Goal: Task Accomplishment & Management: Manage account settings

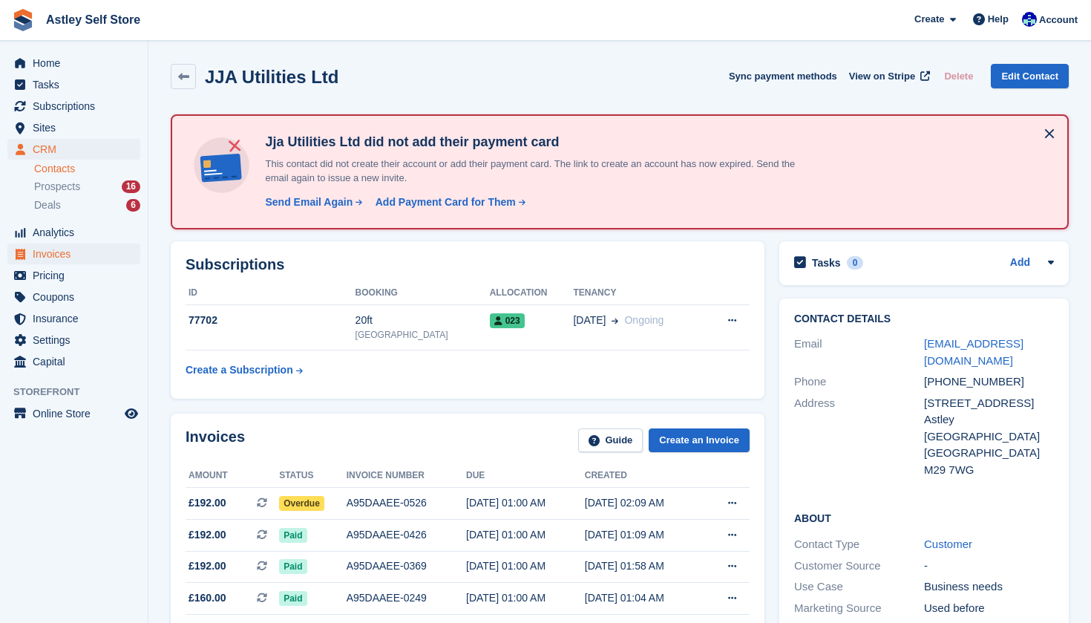
click at [45, 255] on span "Invoices" at bounding box center [77, 253] width 89 height 21
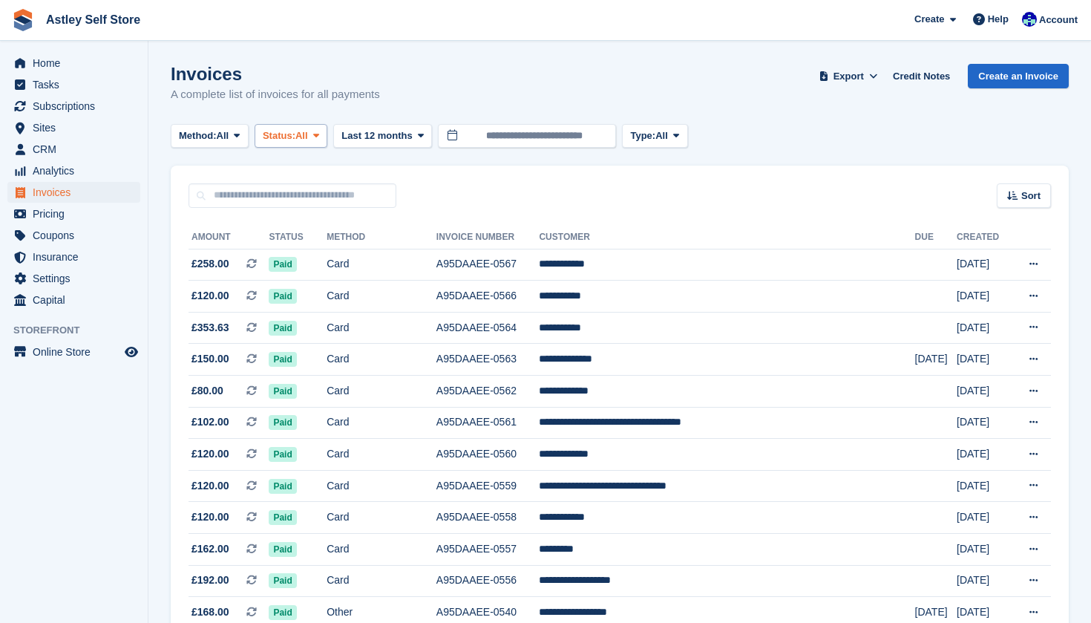
click at [319, 134] on icon at bounding box center [316, 136] width 6 height 10
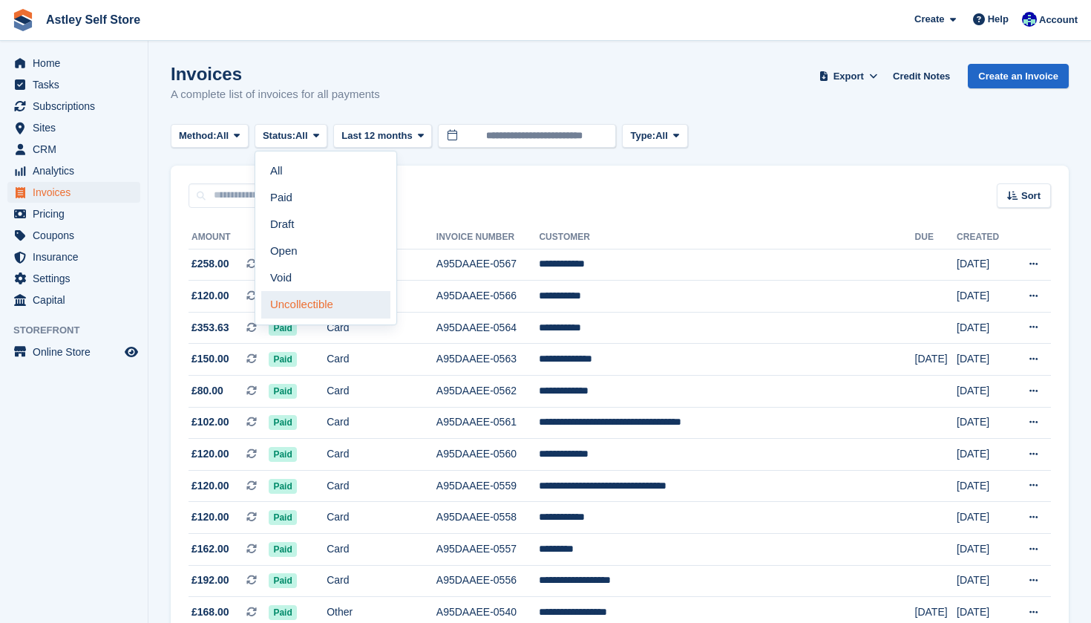
click at [310, 314] on link "Uncollectible" at bounding box center [325, 304] width 129 height 27
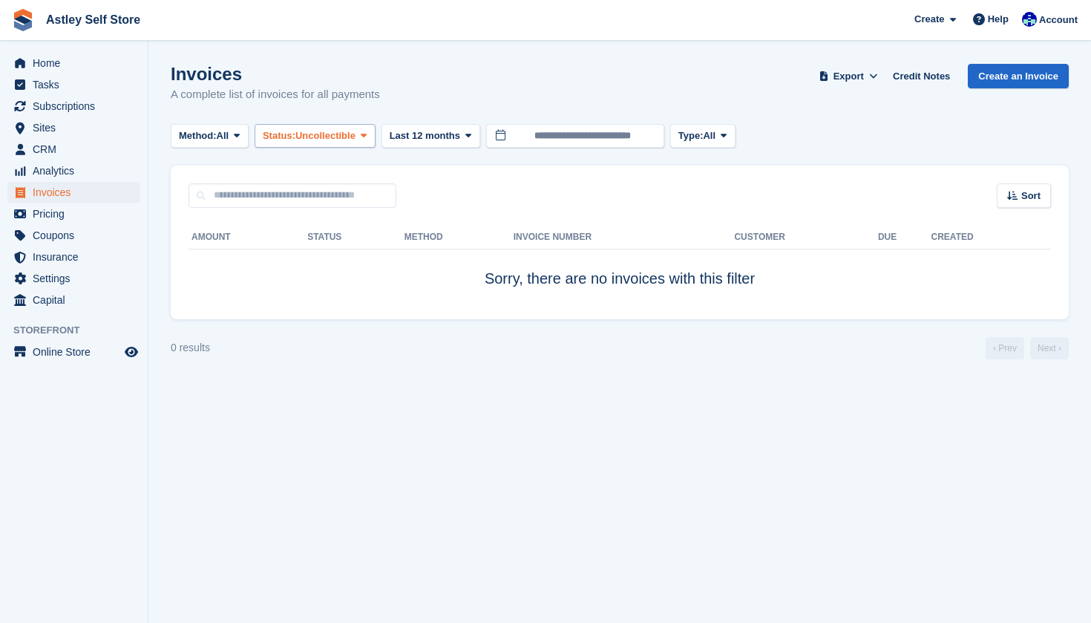
click at [355, 134] on span "Uncollectible" at bounding box center [325, 135] width 60 height 15
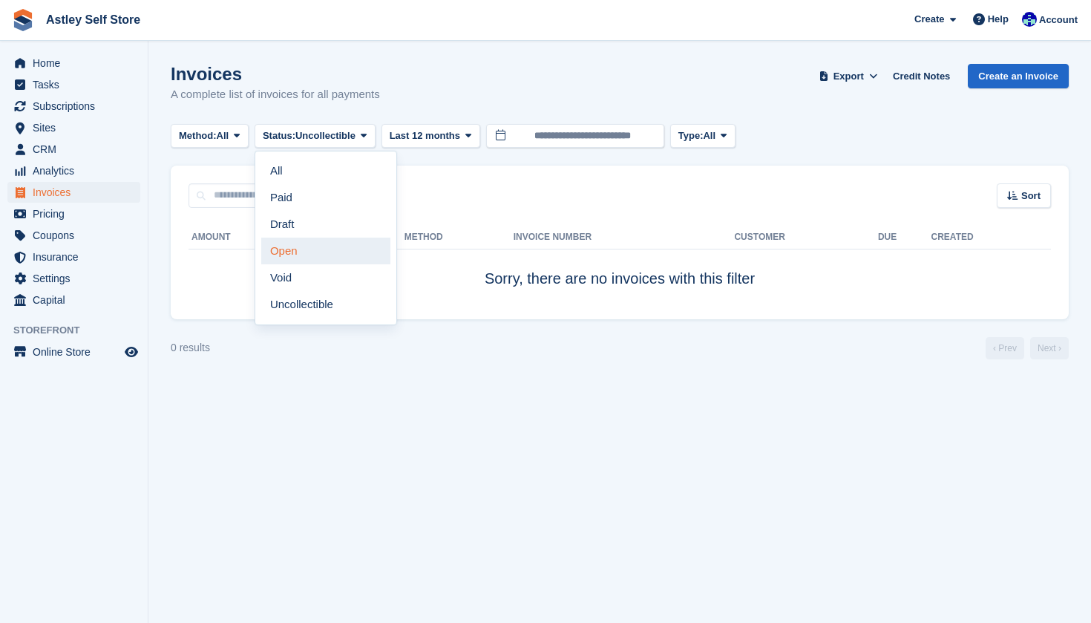
click at [298, 250] on link "Open" at bounding box center [325, 250] width 129 height 27
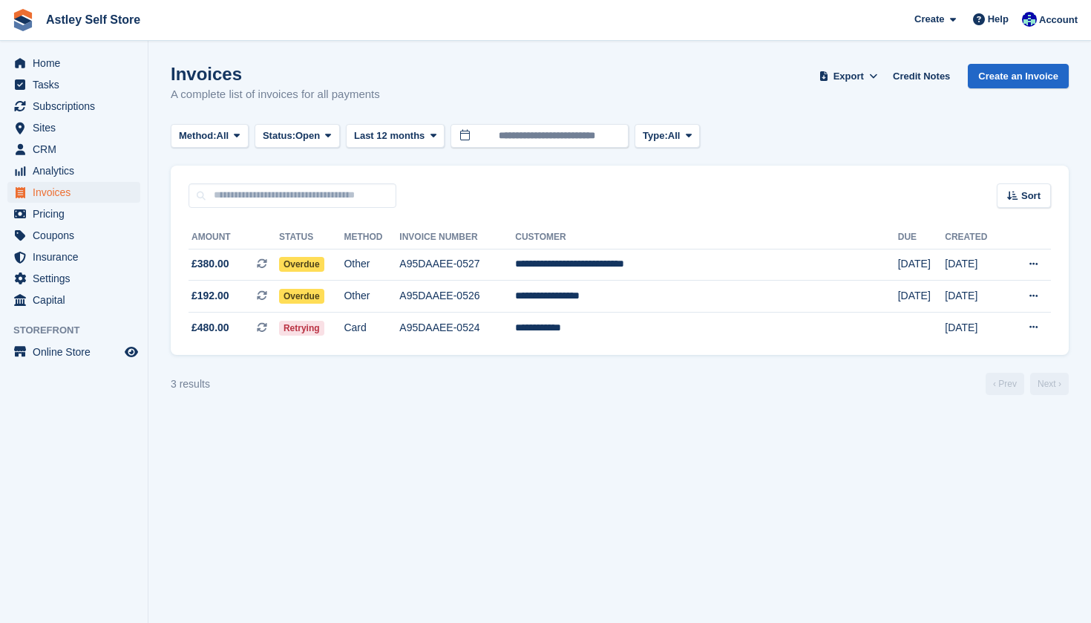
click at [71, 188] on span "Invoices" at bounding box center [77, 192] width 89 height 21
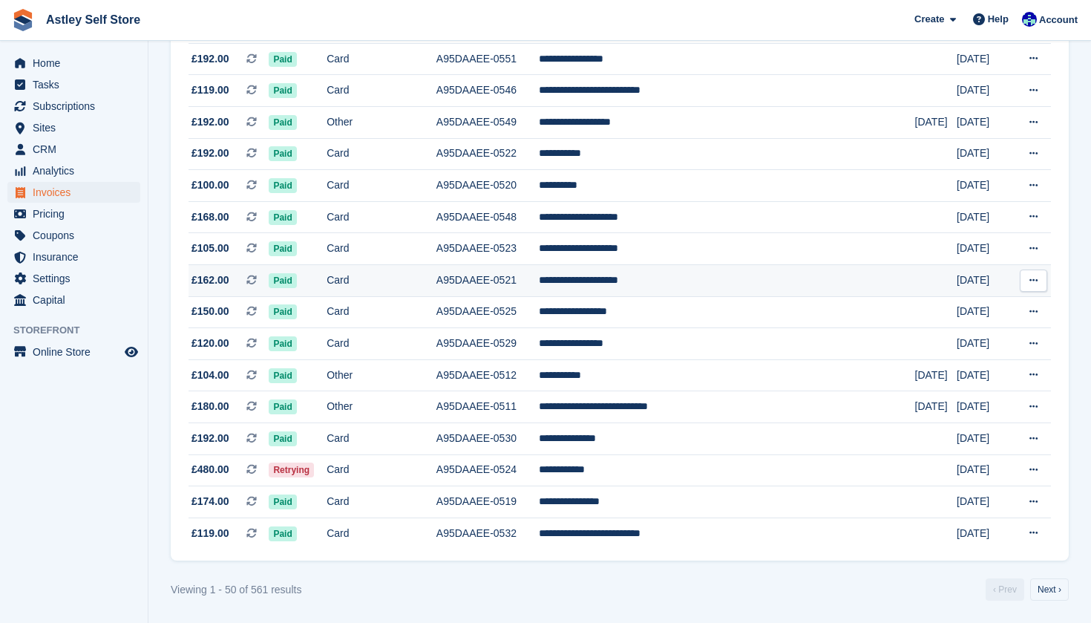
scroll to position [1317, 0]
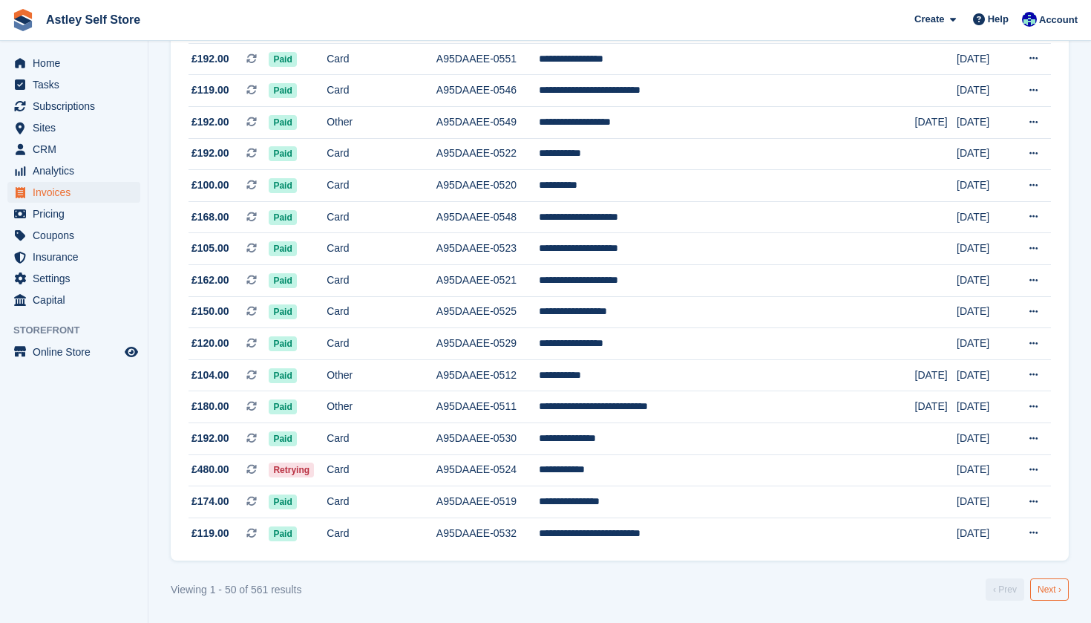
click at [1051, 587] on link "Next ›" at bounding box center [1049, 589] width 39 height 22
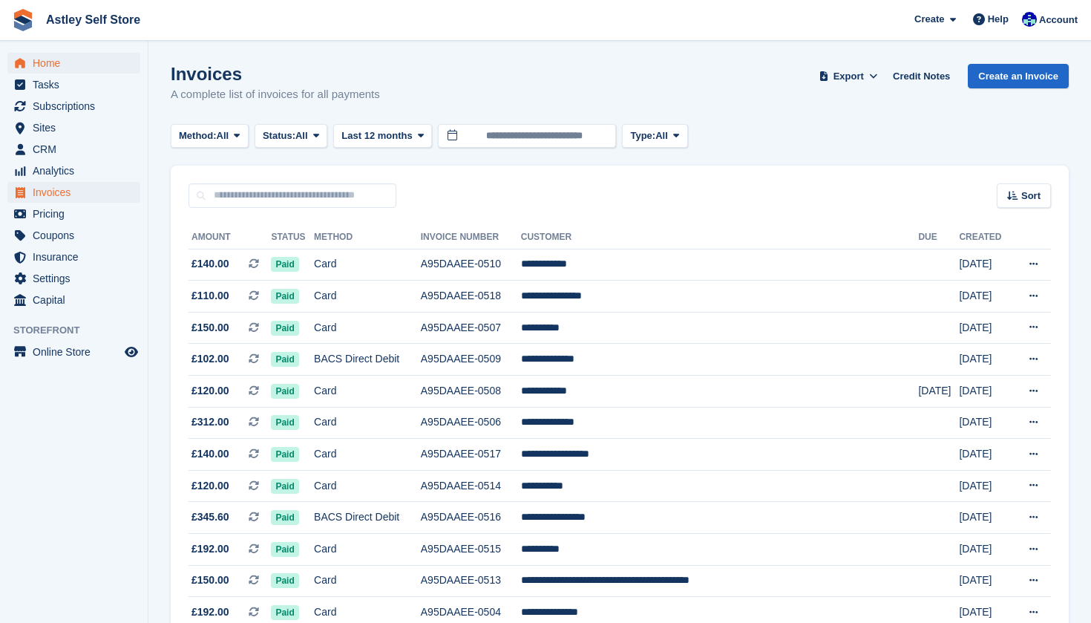
click at [50, 69] on span "Home" at bounding box center [77, 63] width 89 height 21
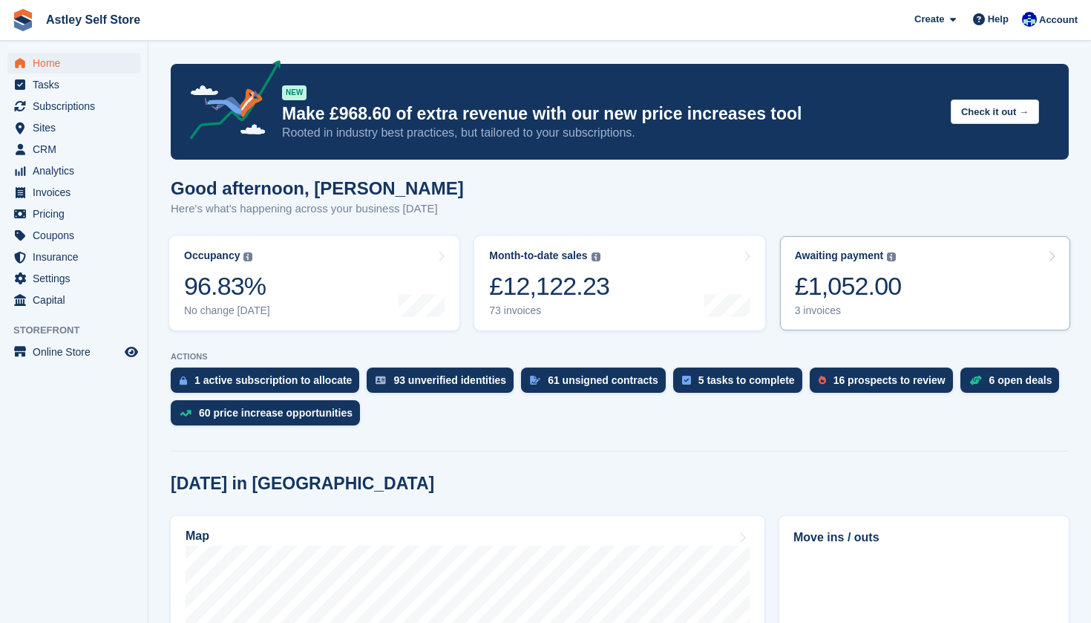
click at [949, 287] on link "Awaiting payment The total outstanding balance on all open invoices. £1,052.00 …" at bounding box center [925, 283] width 290 height 94
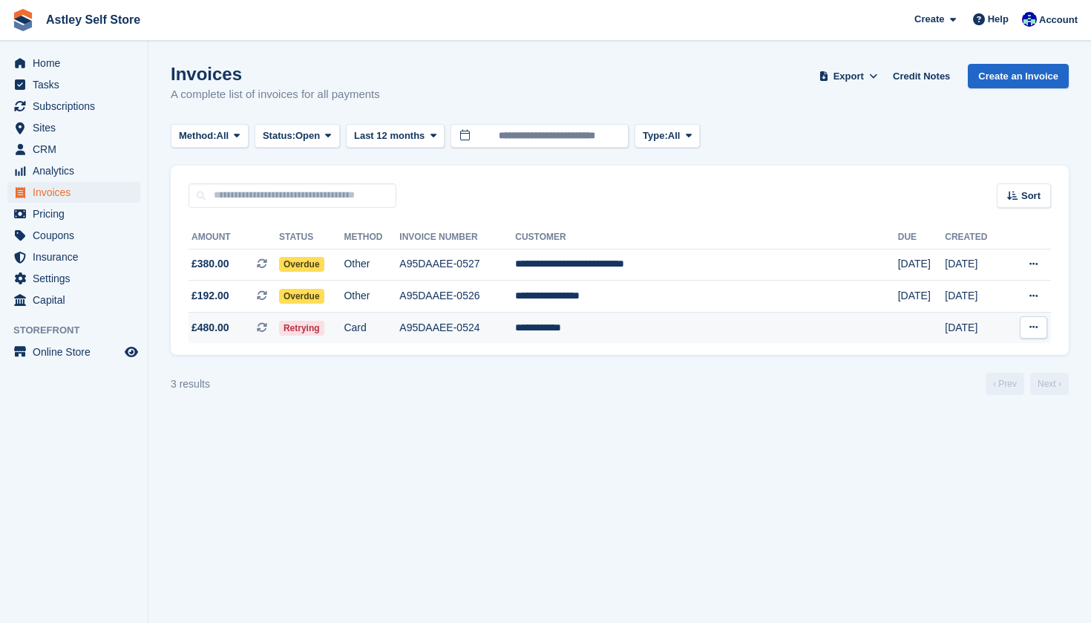
click at [324, 326] on span "Retrying" at bounding box center [301, 328] width 45 height 15
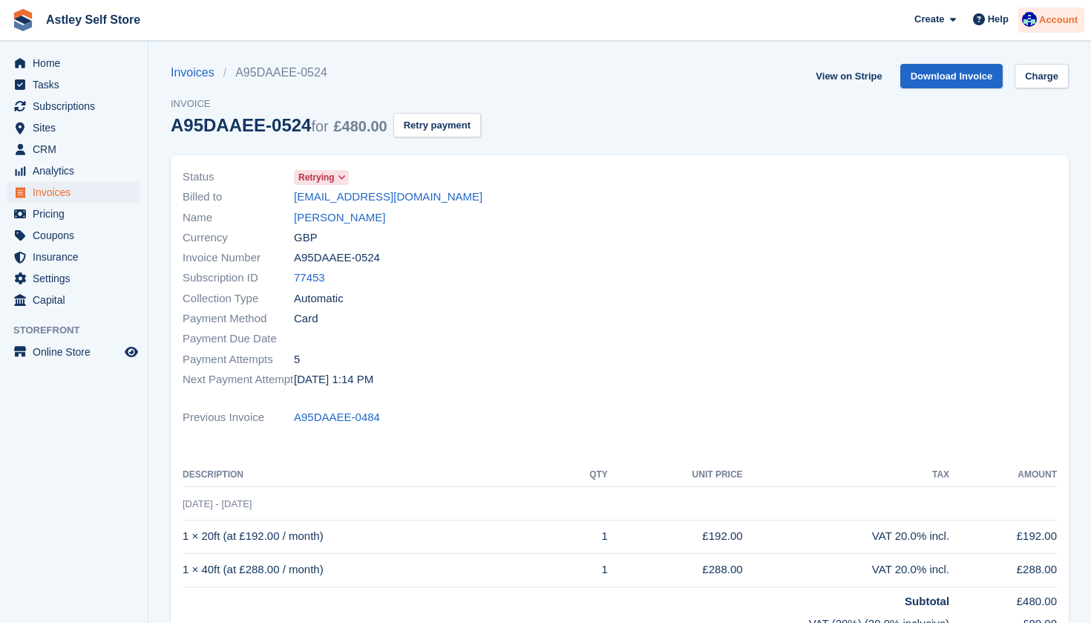
click at [1056, 18] on span "Account" at bounding box center [1058, 20] width 39 height 15
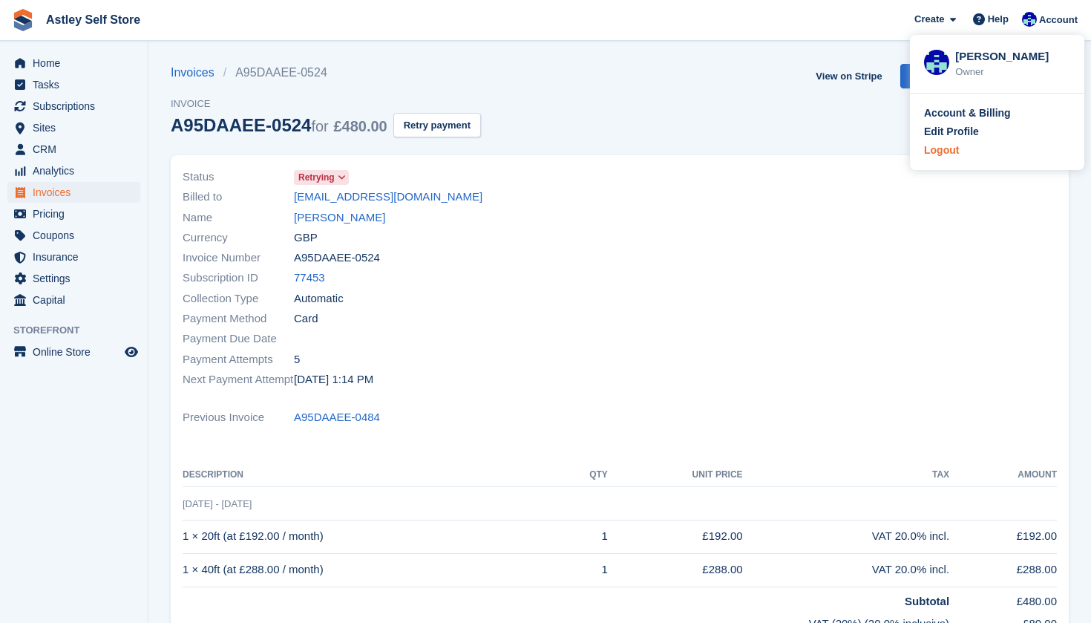
click at [939, 148] on div "Logout" at bounding box center [941, 150] width 35 height 16
